Goal: Check status: Check status

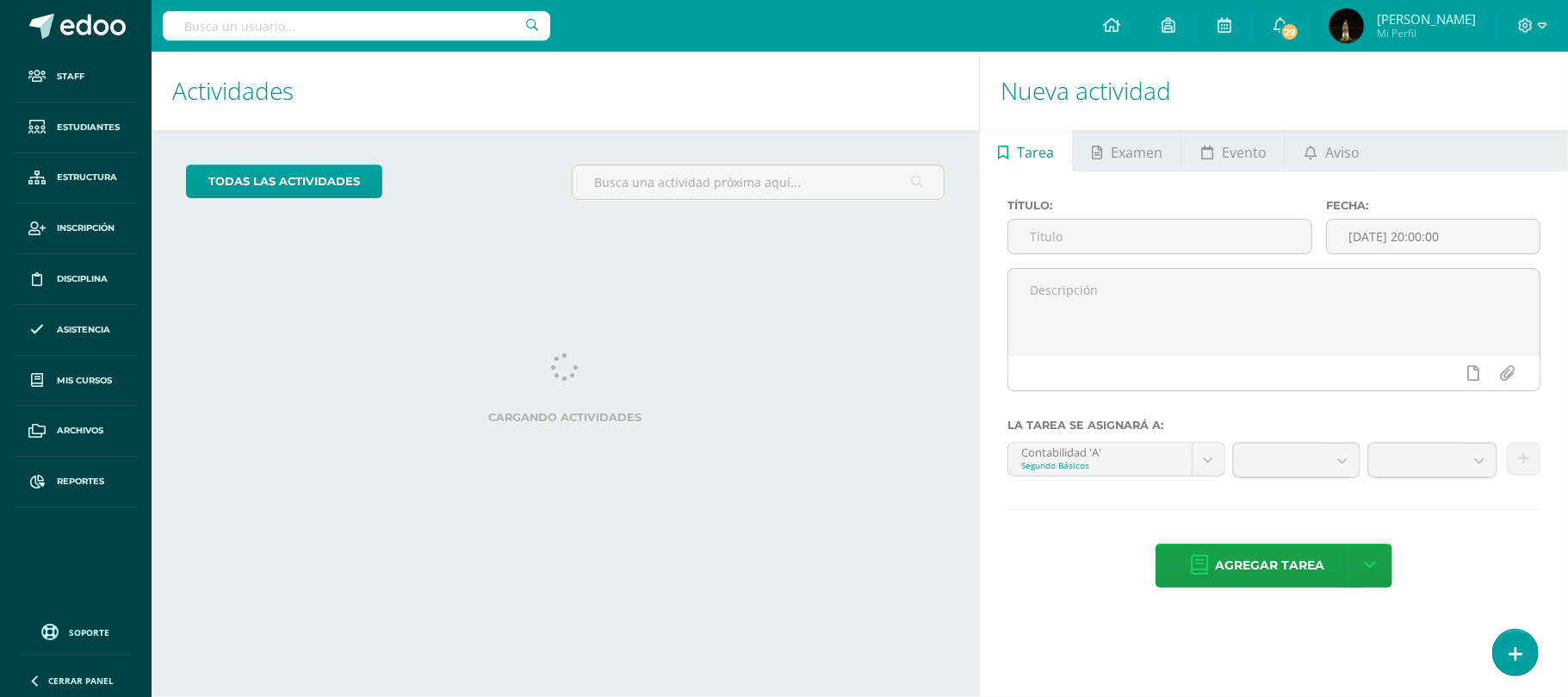
click at [445, 28] on input "text" at bounding box center [357, 26] width 387 height 29
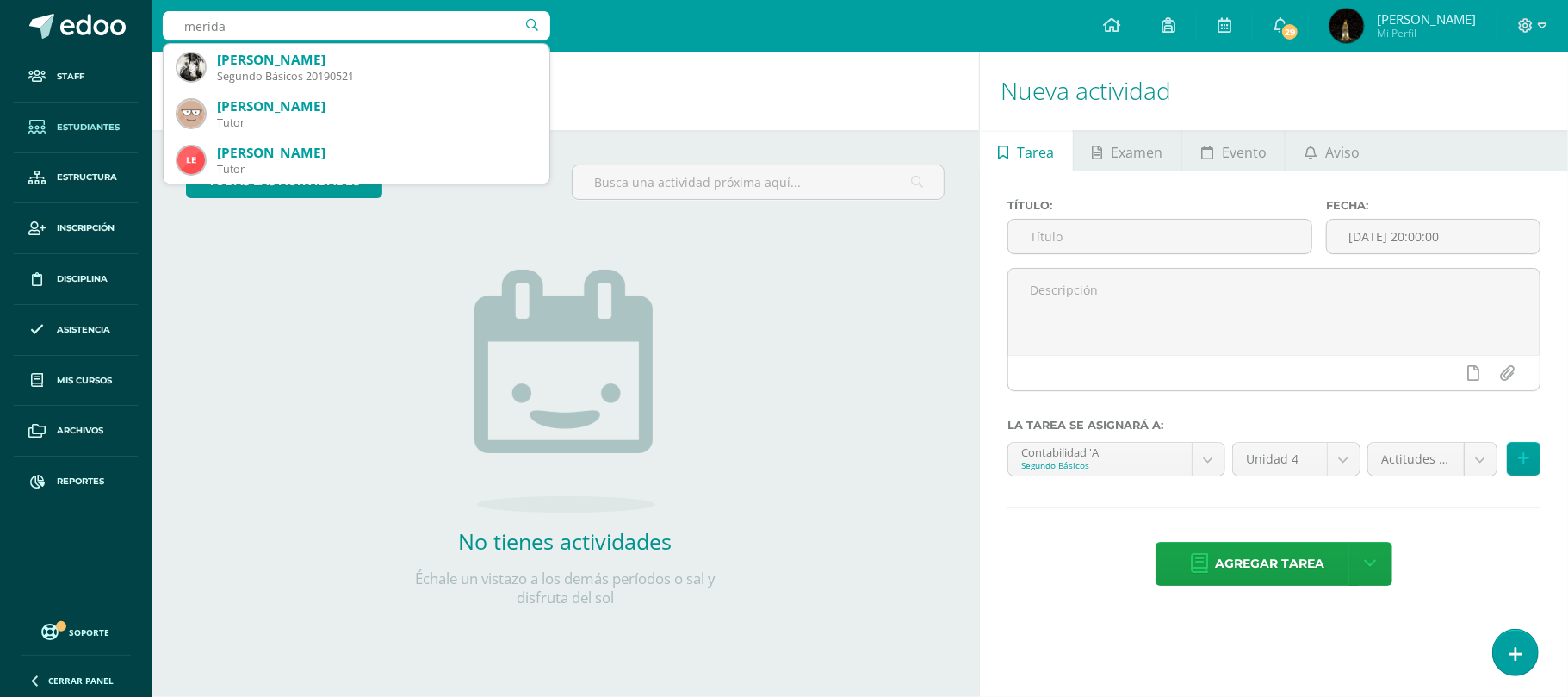
type input "merida"
click at [115, 126] on span "Estudiantes" at bounding box center [88, 128] width 63 height 14
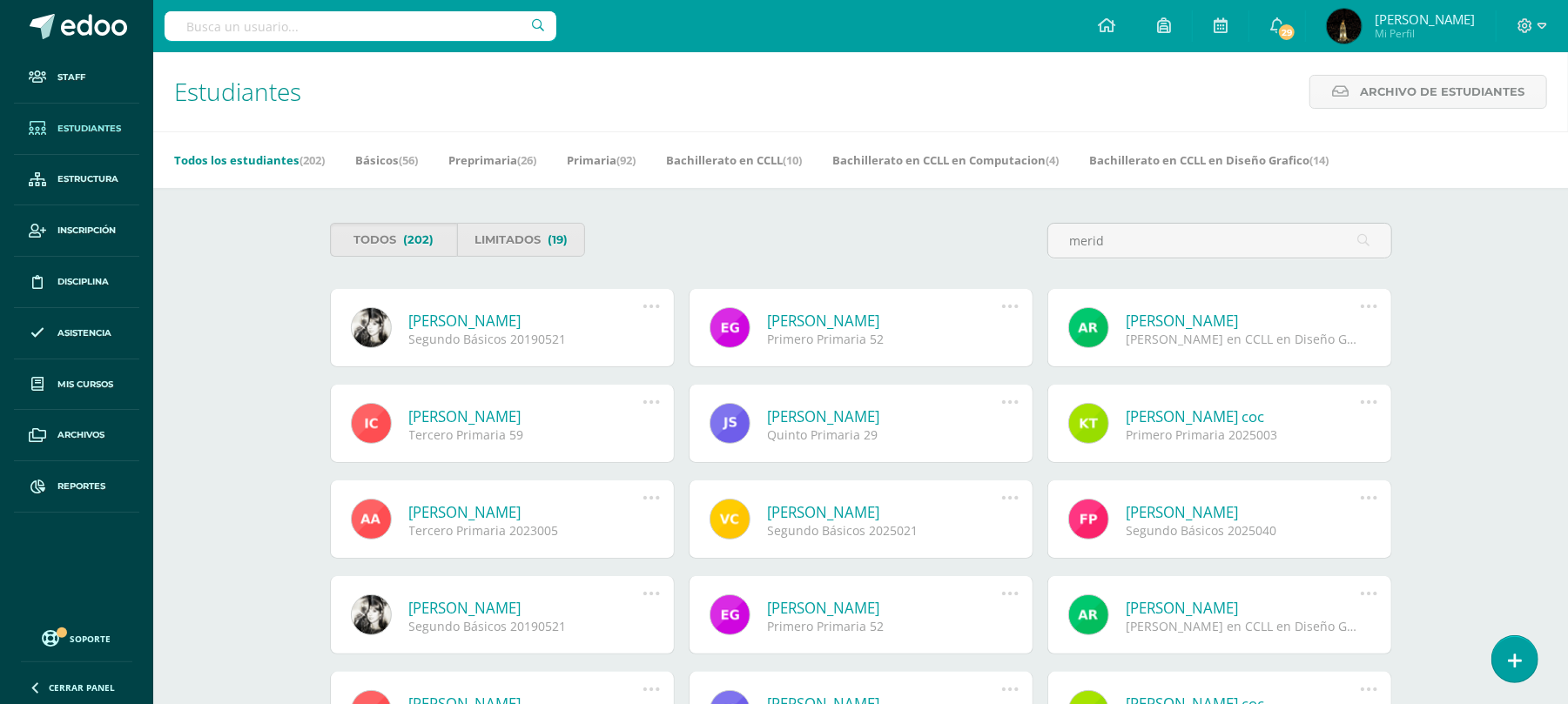
type input "merid"
click at [655, 311] on icon at bounding box center [650, 306] width 19 height 19
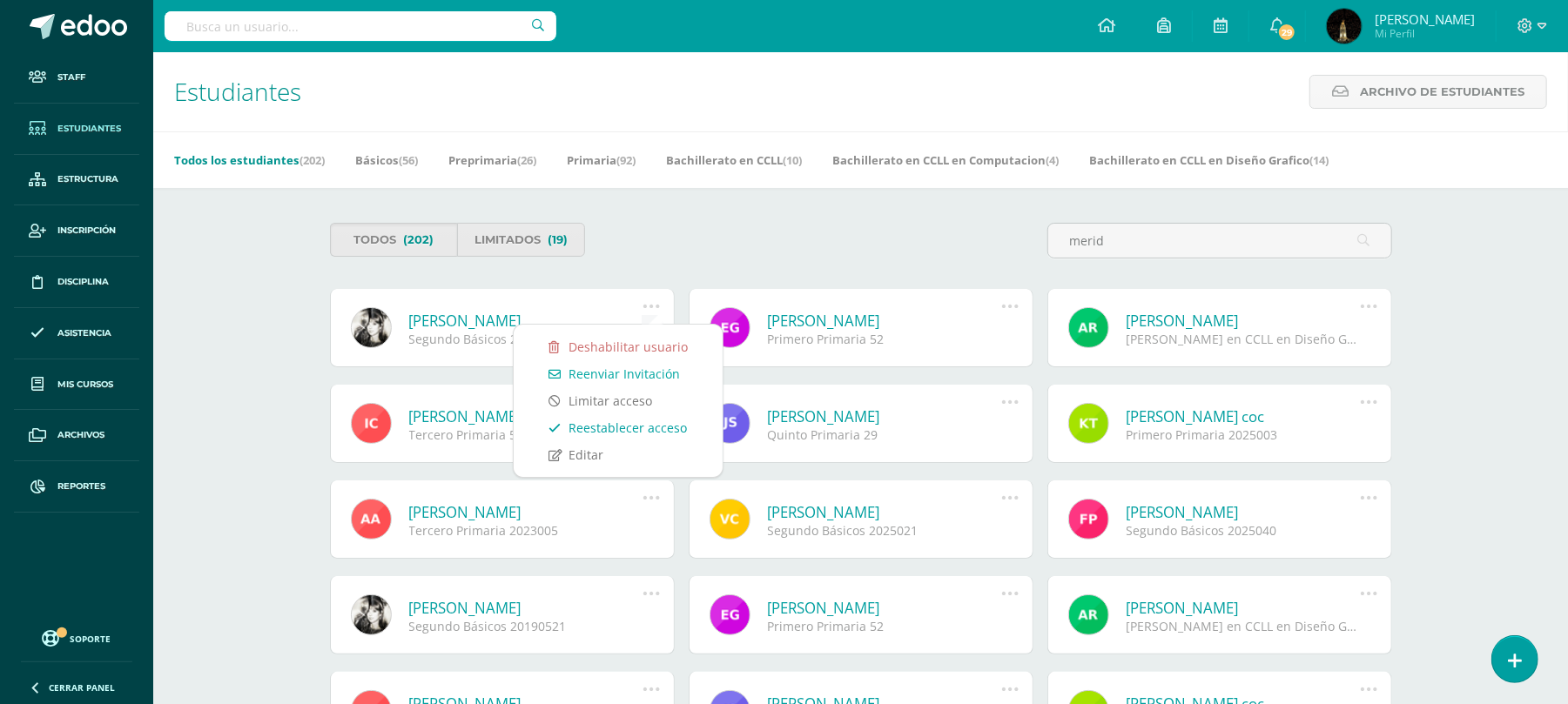
click at [641, 425] on link "Reestablecer acceso" at bounding box center [618, 427] width 174 height 27
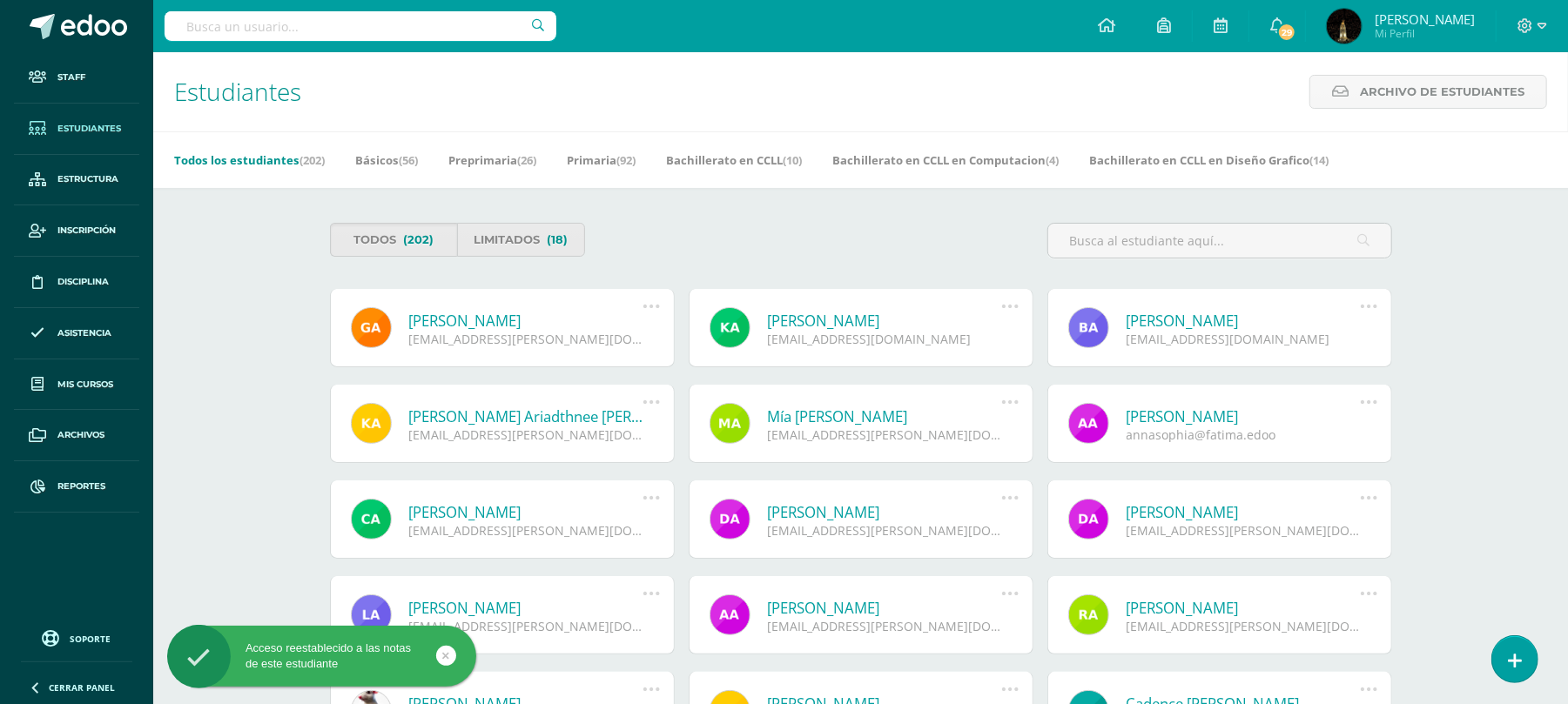
click at [201, 29] on input "text" at bounding box center [360, 26] width 391 height 30
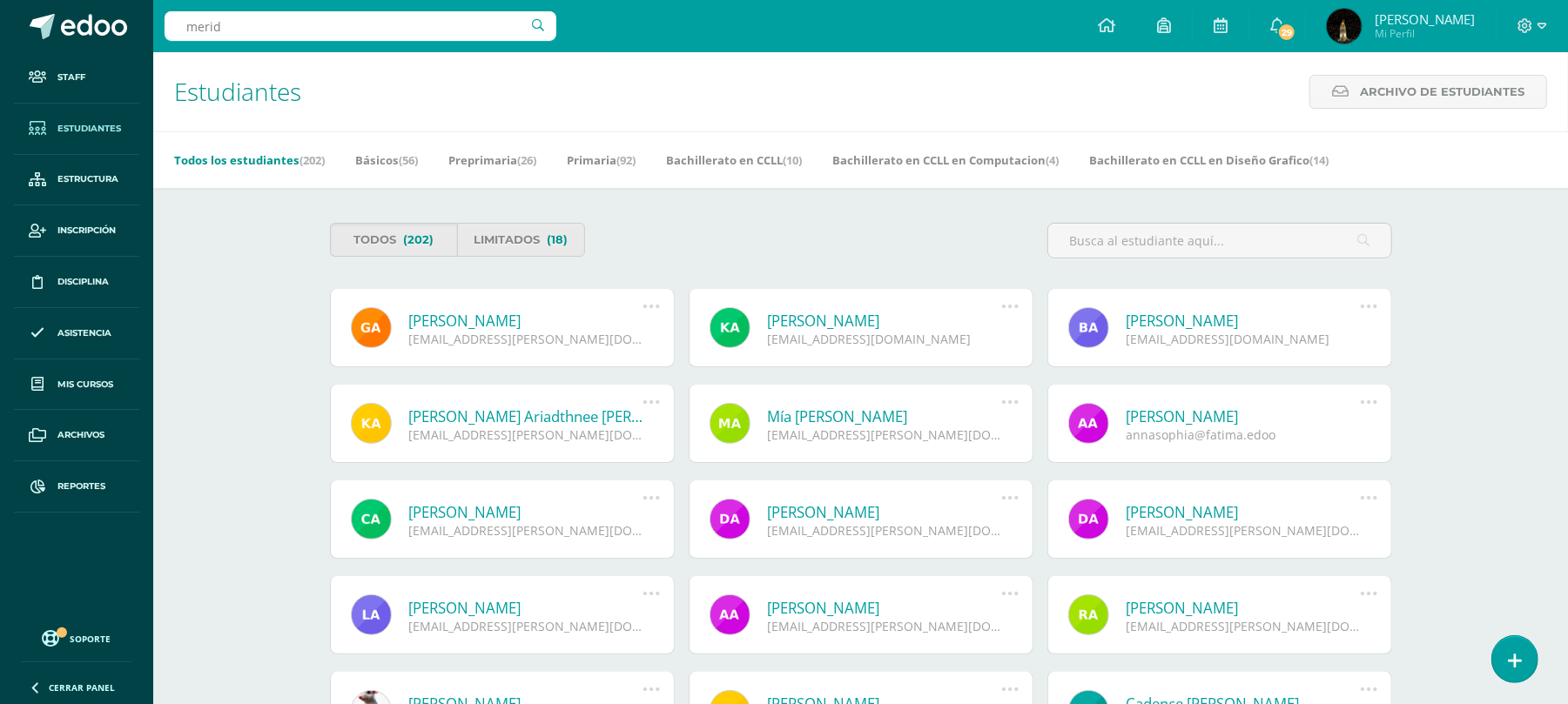
type input "merida"
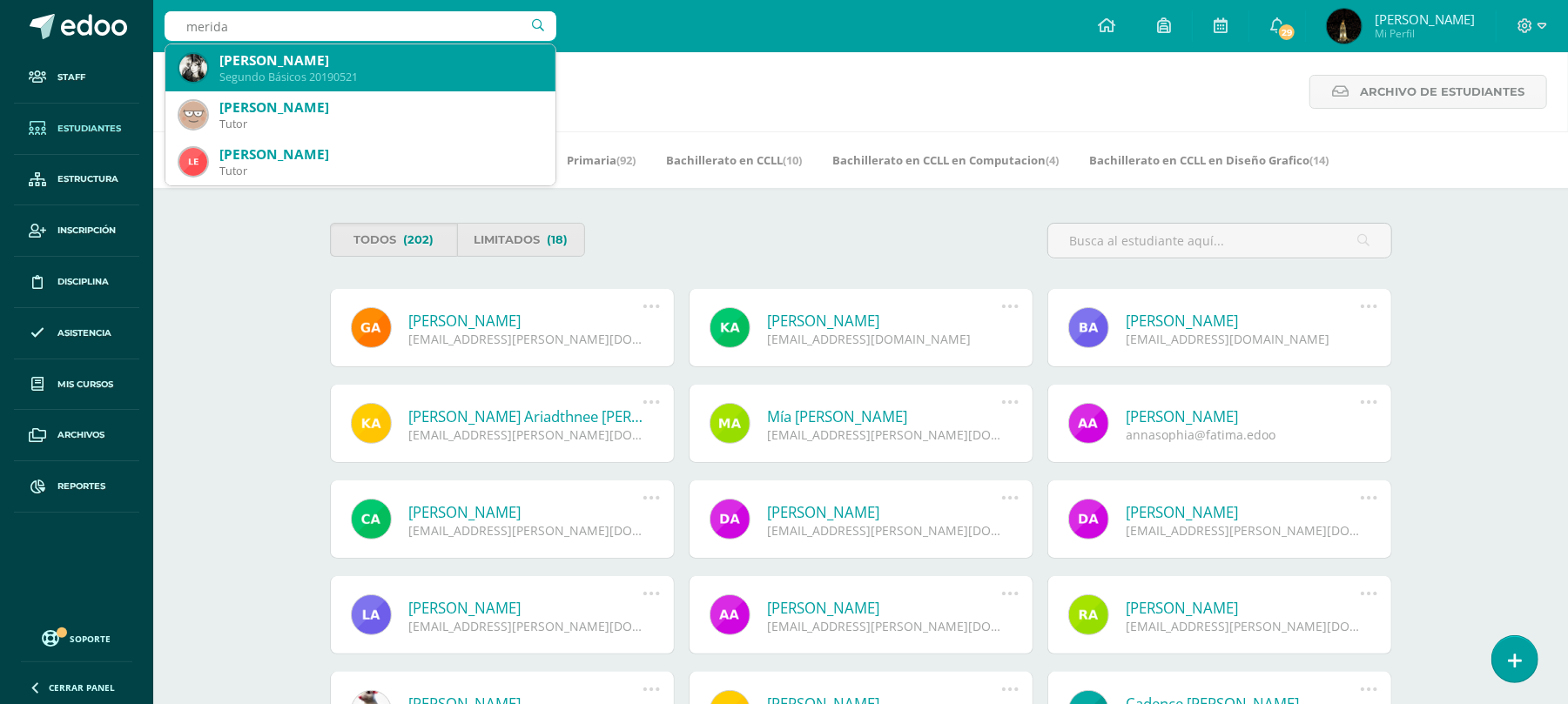
click at [367, 85] on div "Allison Anabeth Mérida Leonardo Segundo Básicos 20190521" at bounding box center [360, 68] width 362 height 47
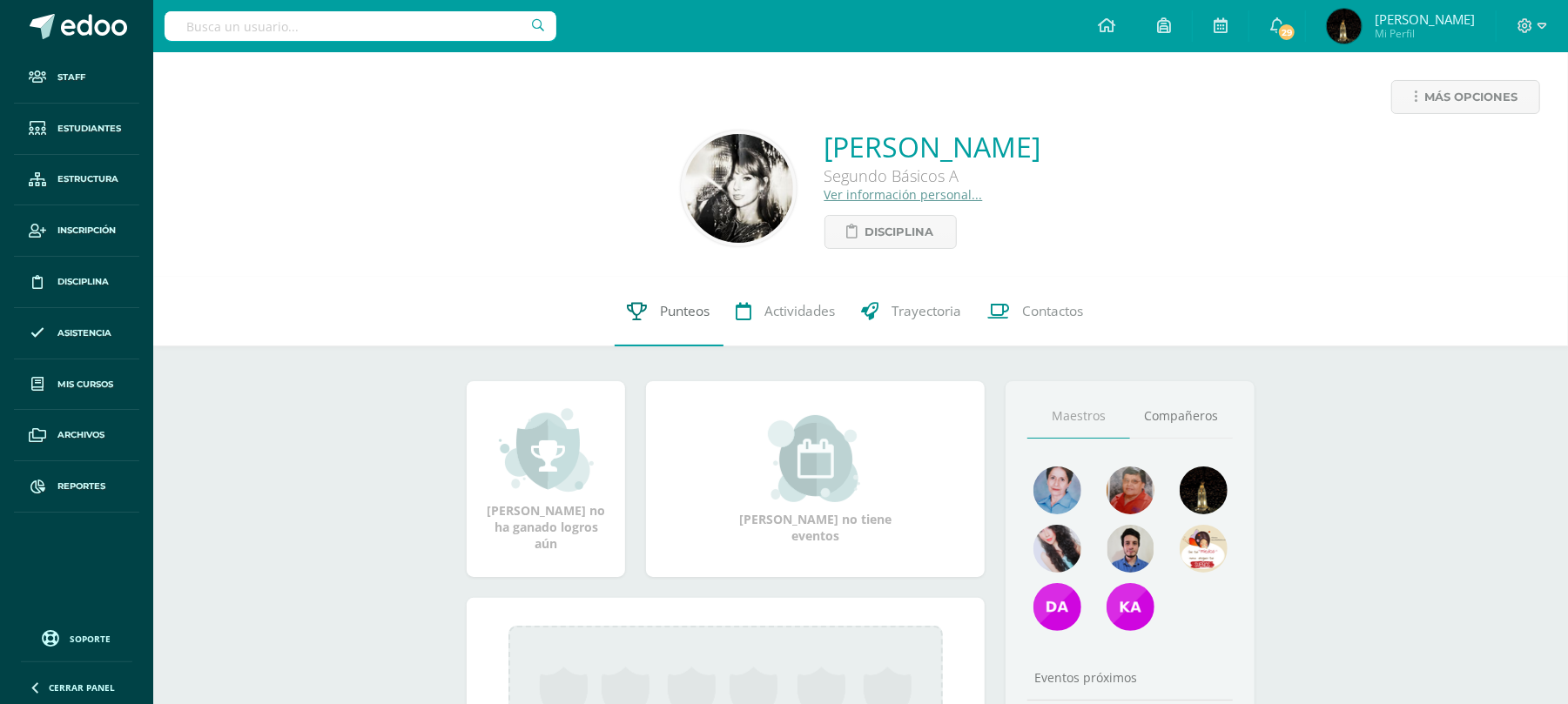
click at [666, 307] on span "Punteos" at bounding box center [685, 311] width 50 height 18
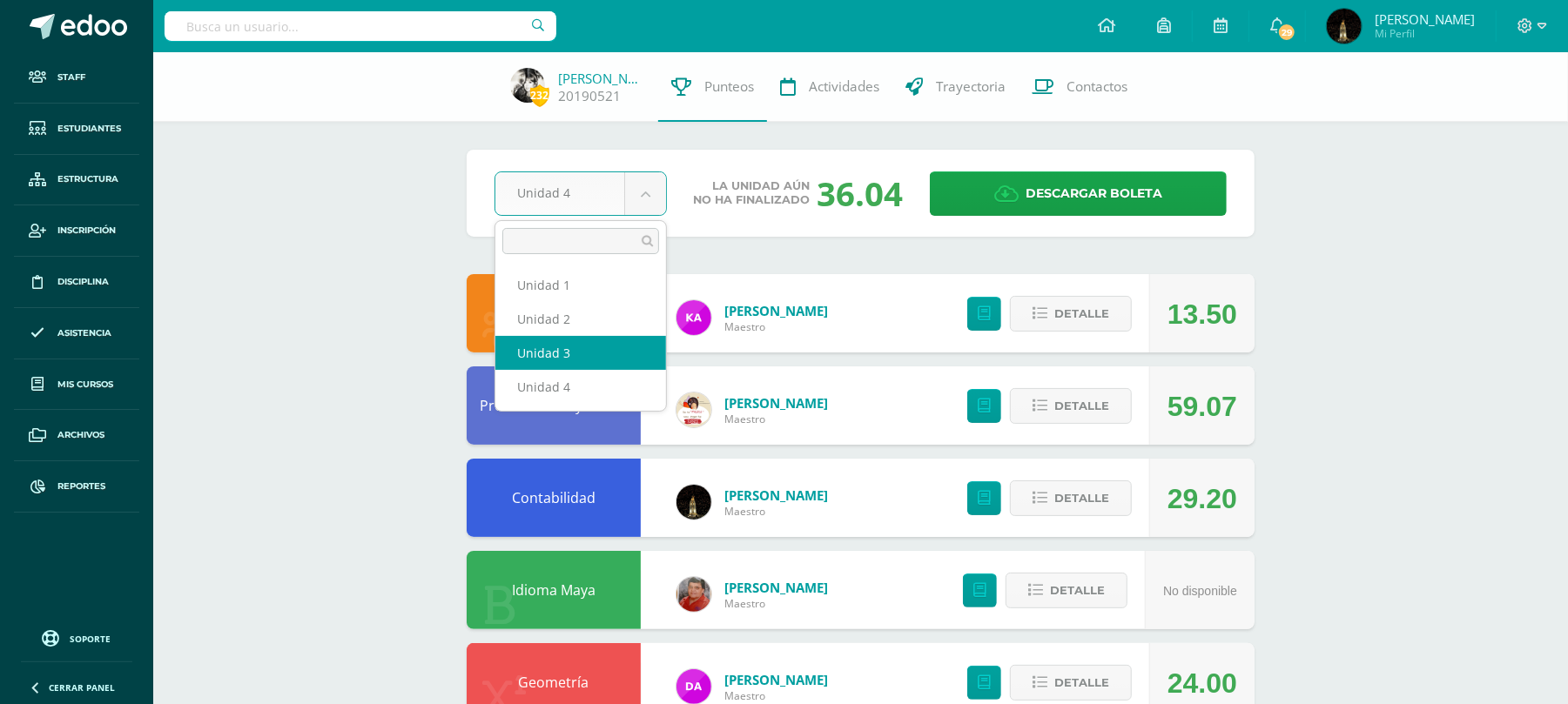
select select "Unidad 3"
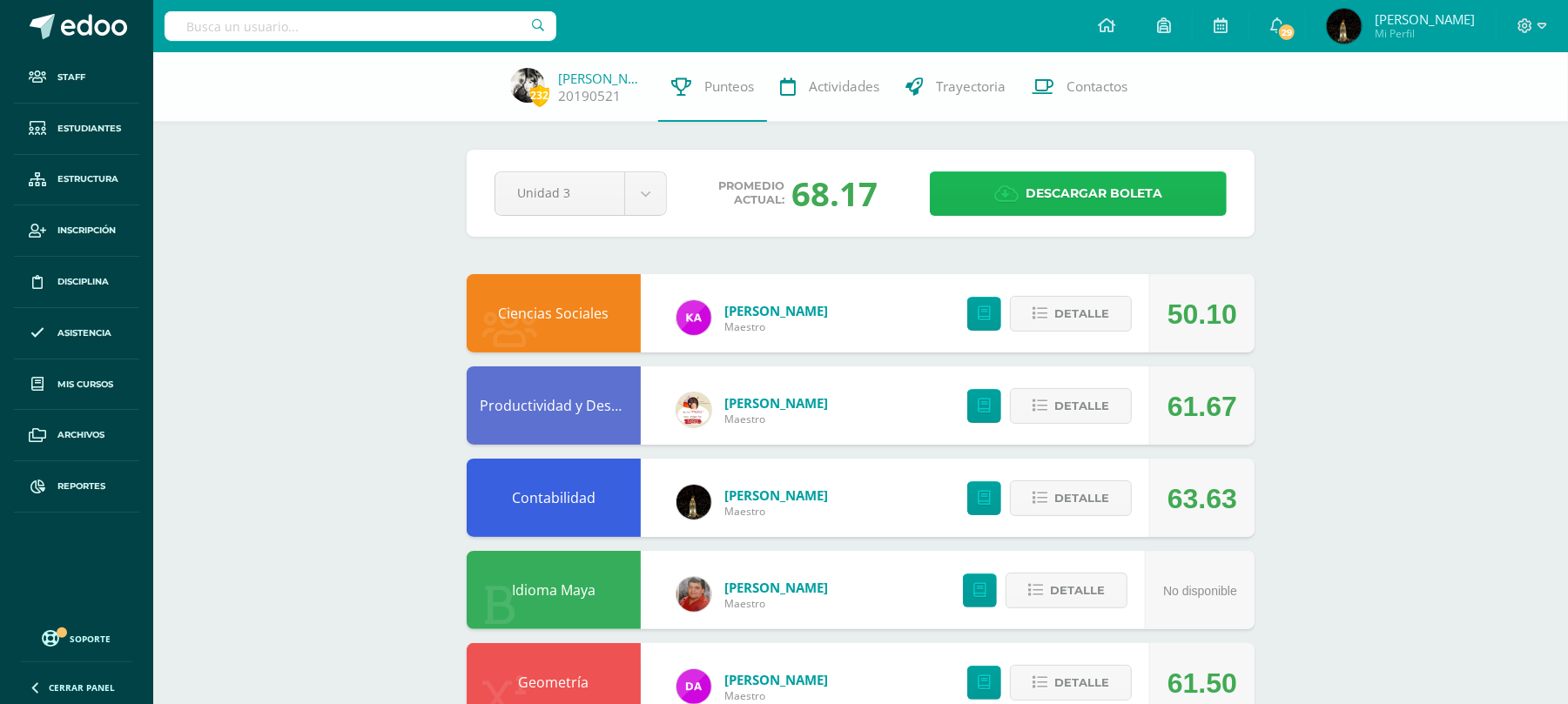
click at [999, 192] on icon at bounding box center [1006, 194] width 25 height 19
